Goal: Information Seeking & Learning: Understand process/instructions

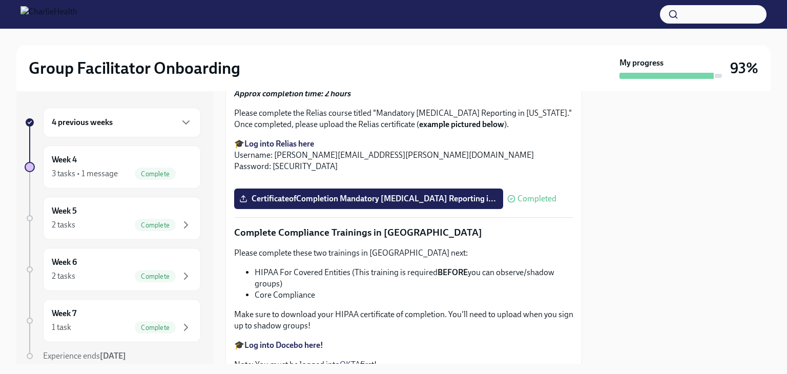
scroll to position [2102, 0]
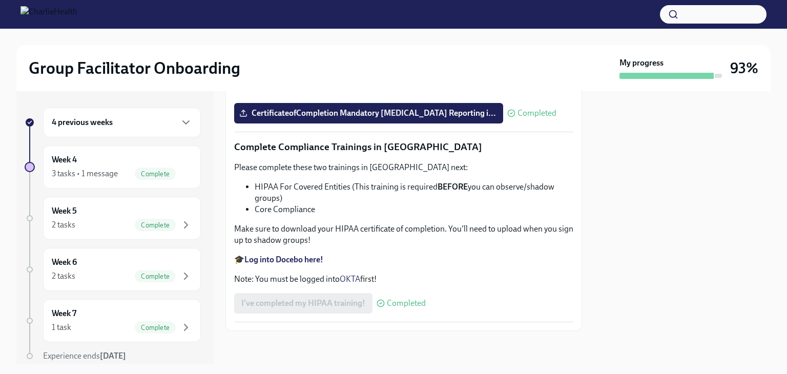
click at [160, 124] on div "4 previous weeks" at bounding box center [122, 122] width 140 height 12
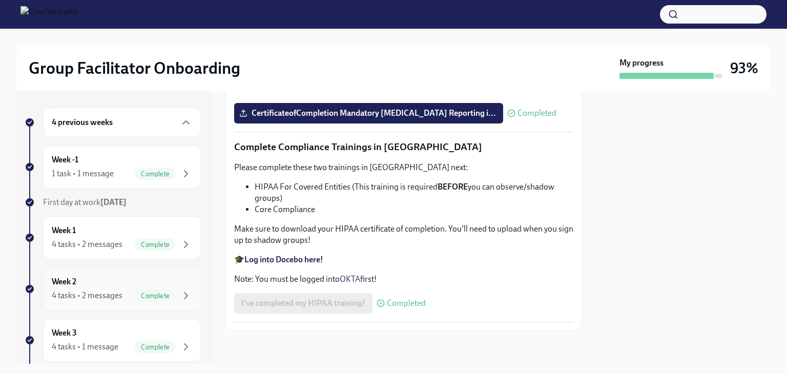
click at [112, 287] on div "Week 2 4 tasks • 2 messages Complete" at bounding box center [122, 289] width 140 height 26
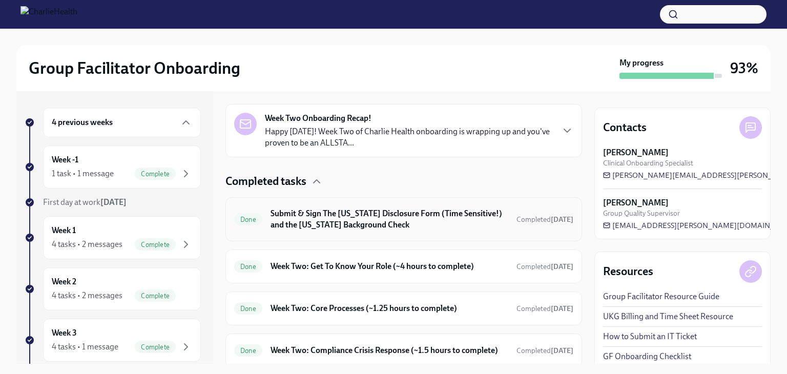
scroll to position [256, 0]
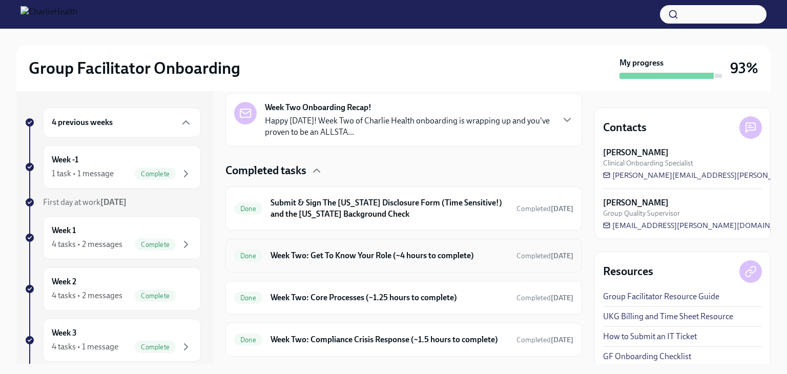
click at [435, 255] on h6 "Week Two: Get To Know Your Role (~4 hours to complete)" at bounding box center [390, 255] width 238 height 11
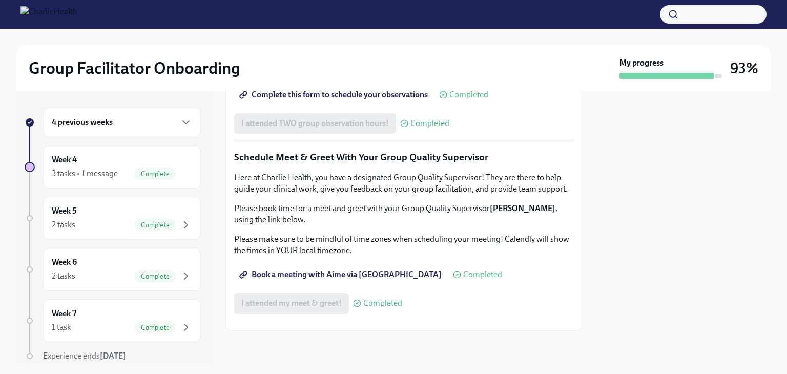
scroll to position [915, 0]
click at [343, 100] on span "Complete this form to schedule your observations" at bounding box center [334, 95] width 187 height 10
drag, startPoint x: 774, startPoint y: 0, endPoint x: 519, endPoint y: 89, distance: 269.8
click at [519, 89] on div "Group Facilitator Onboarding My progress 93%" at bounding box center [393, 68] width 755 height 46
